Goal: Task Accomplishment & Management: Complete application form

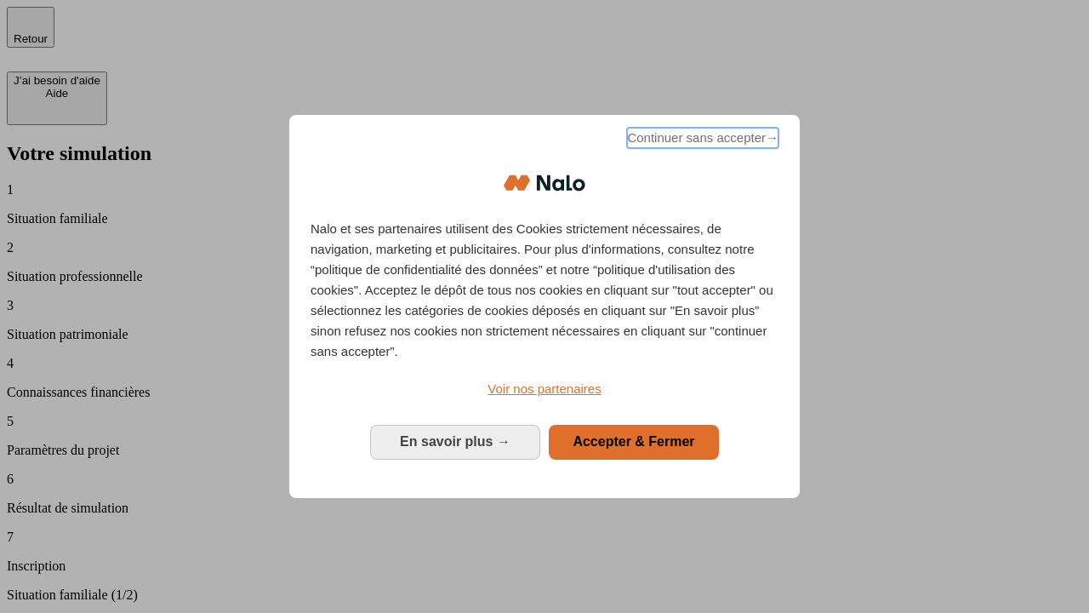
click at [701, 140] on span "Continuer sans accepter →" at bounding box center [702, 138] width 151 height 20
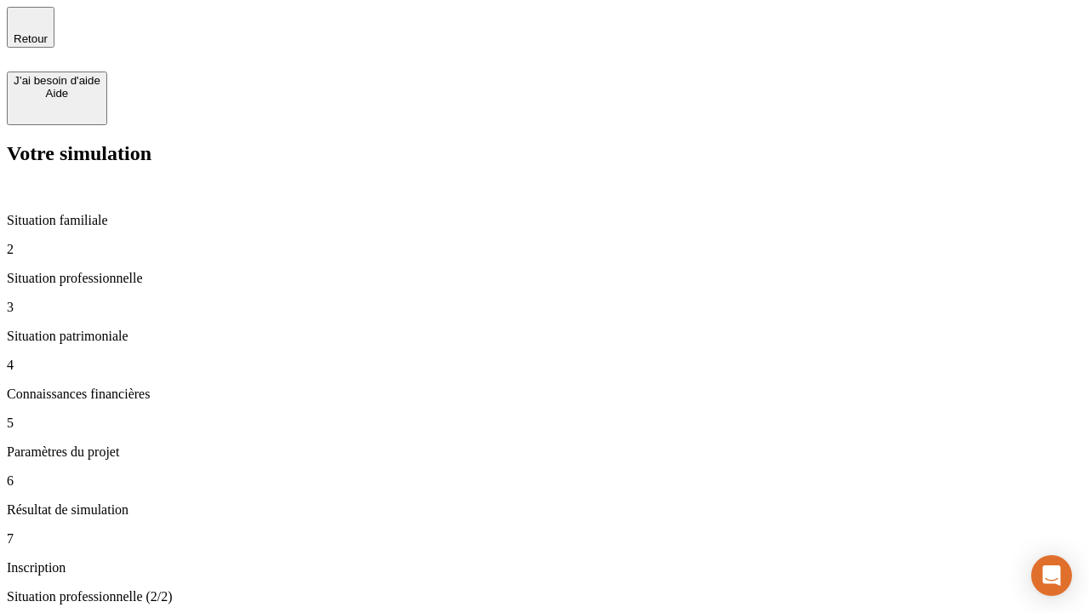
type input "30 000"
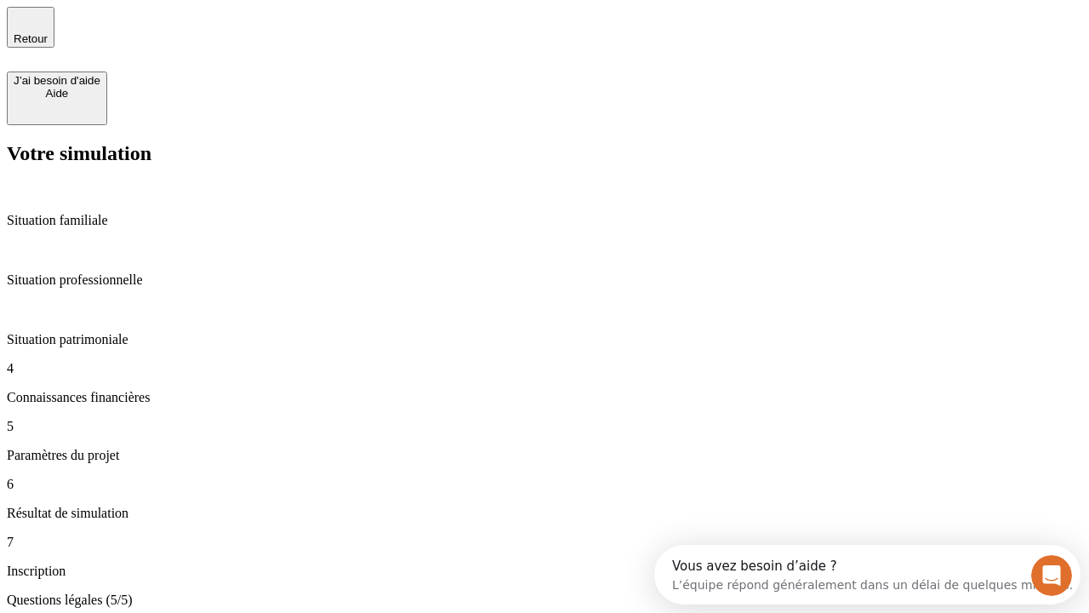
type input "25"
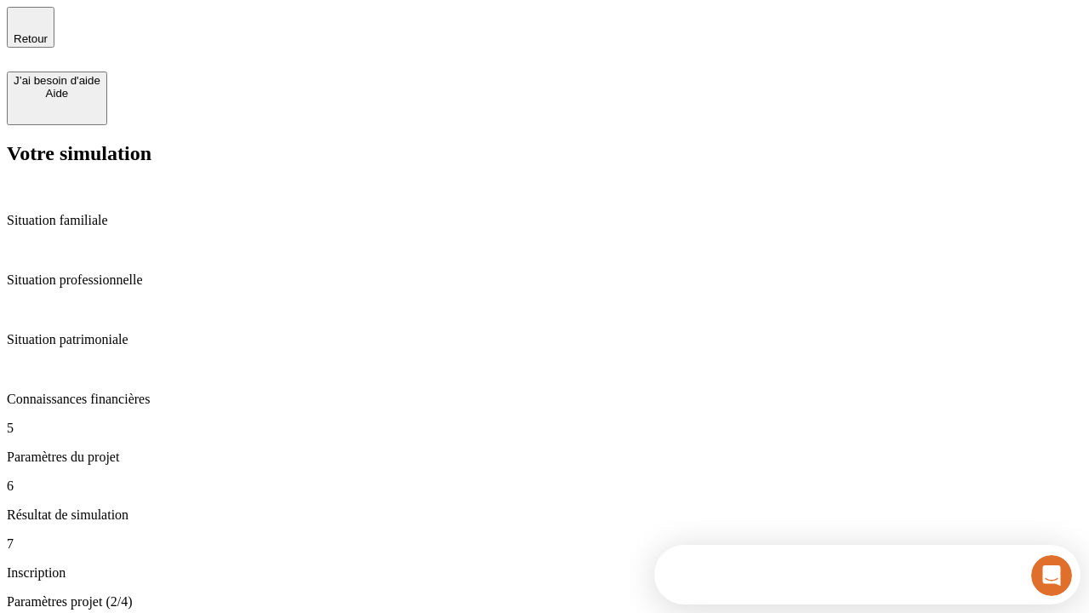
type input "64"
type input "1 000"
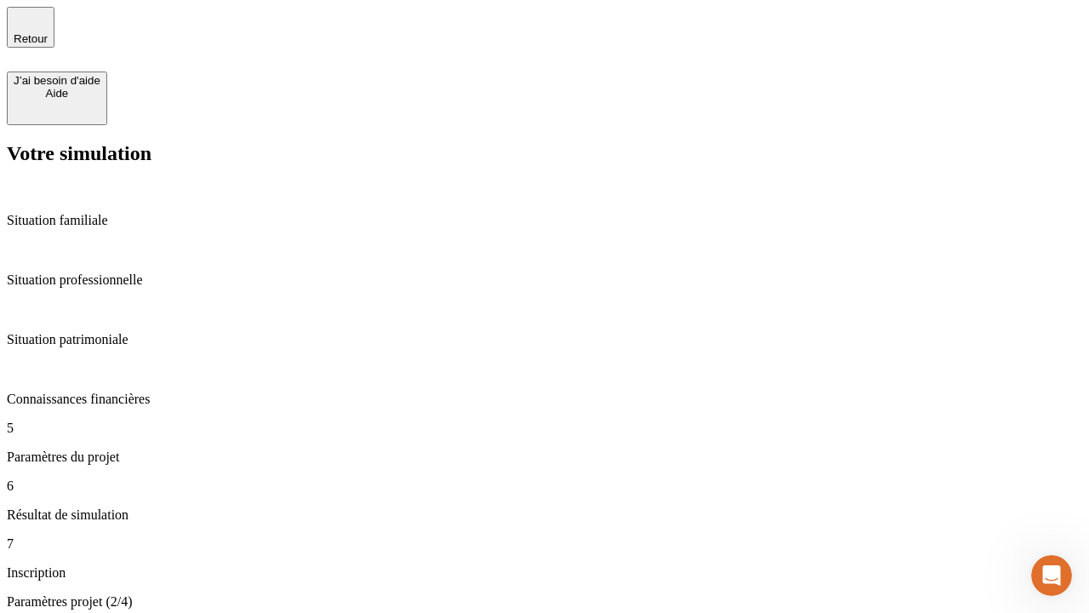
type input "640"
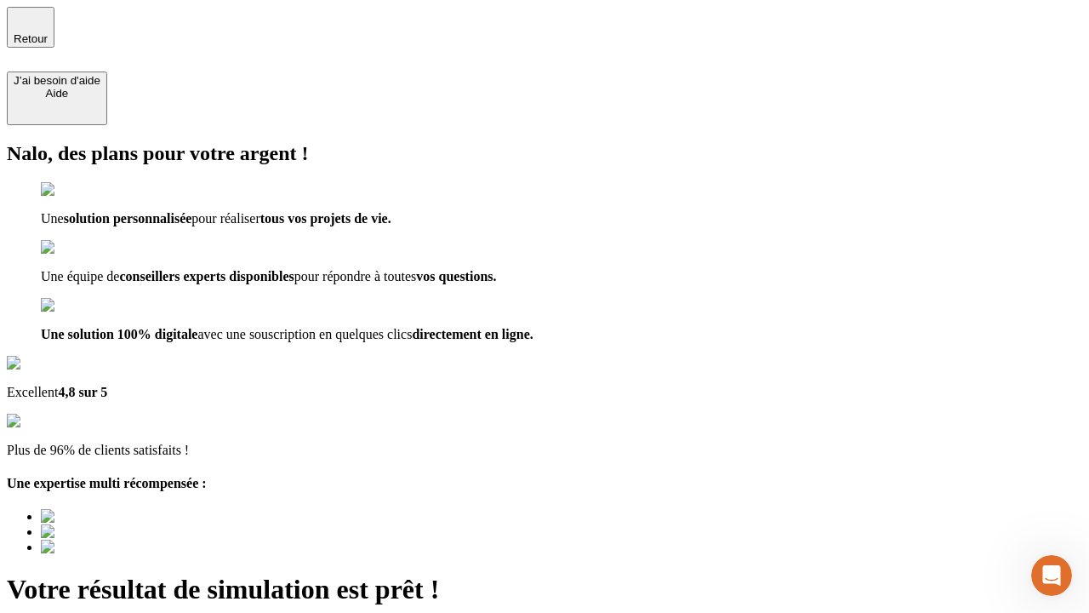
type input "[EMAIL_ADDRESS][PERSON_NAME][DOMAIN_NAME]"
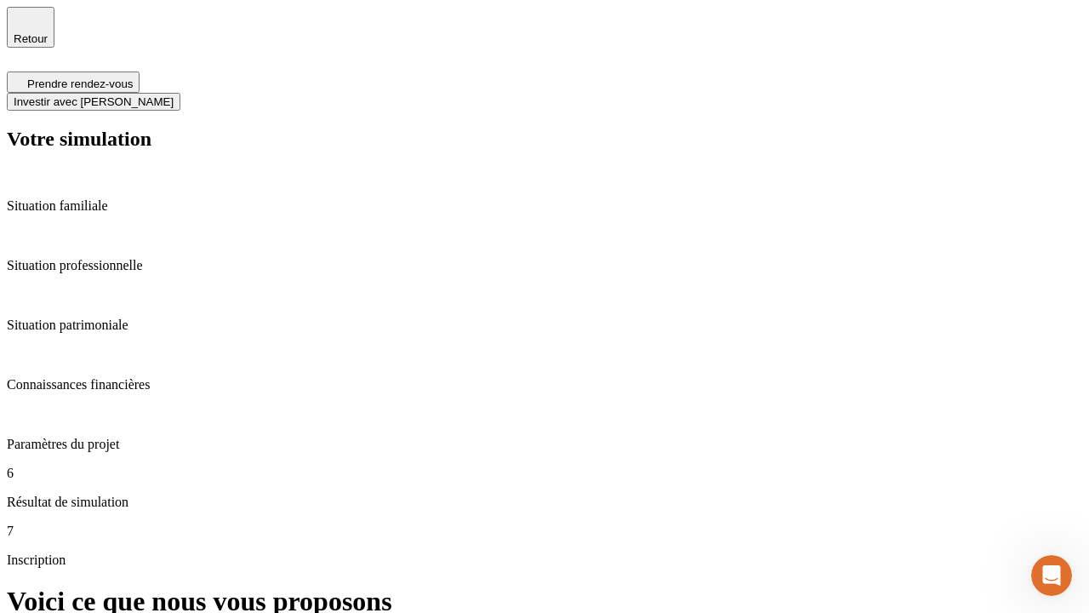
click at [174, 95] on span "Investir avec [PERSON_NAME]" at bounding box center [94, 101] width 160 height 13
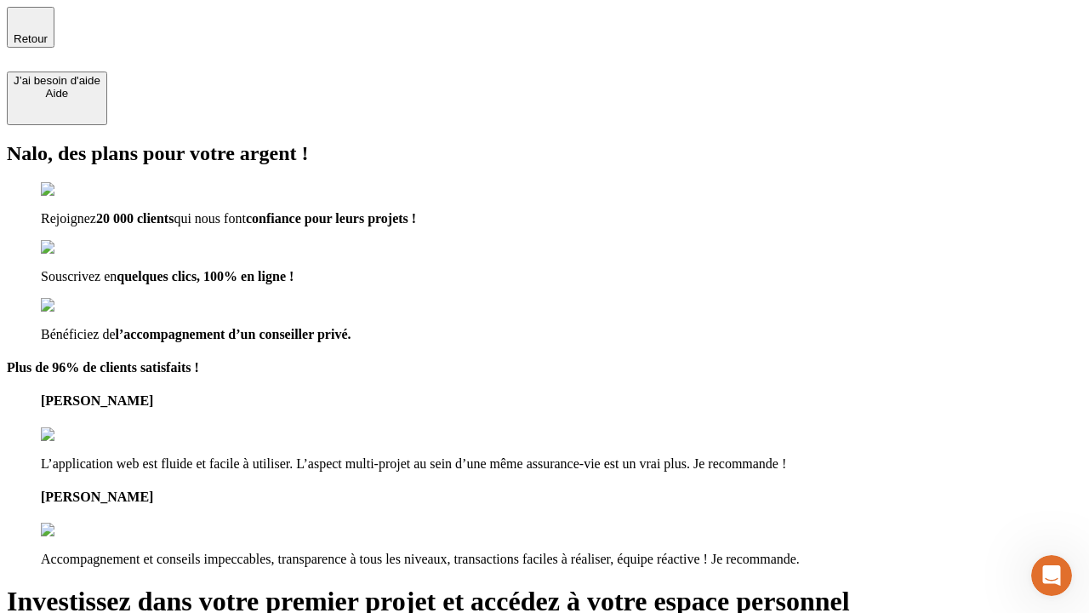
type input "[EMAIL_ADDRESS][PERSON_NAME][DOMAIN_NAME]"
